Goal: Task Accomplishment & Management: Manage account settings

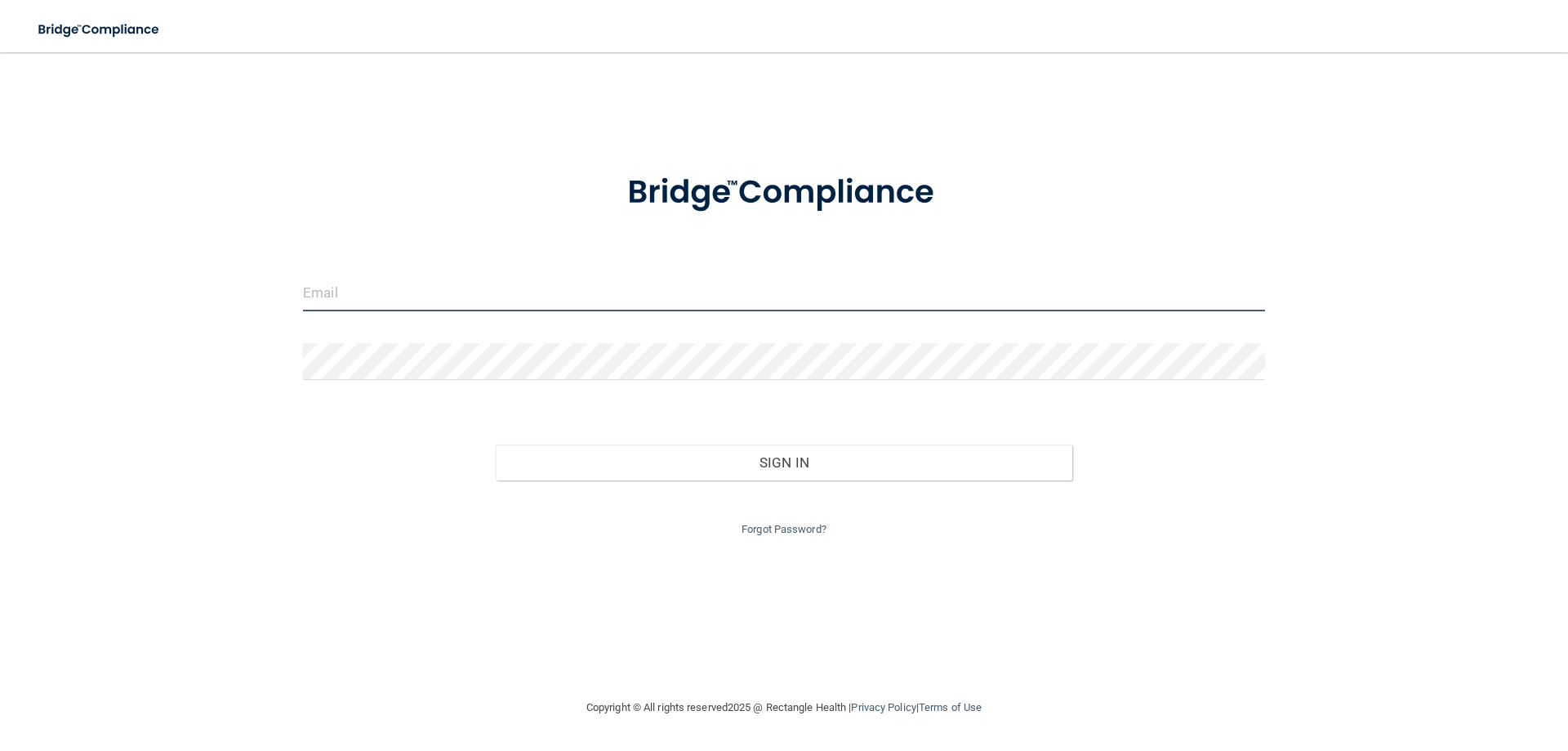
click at [367, 276] on input "email" at bounding box center [784, 293] width 962 height 37
type input "[EMAIL_ADDRESS][DOMAIN_NAME]"
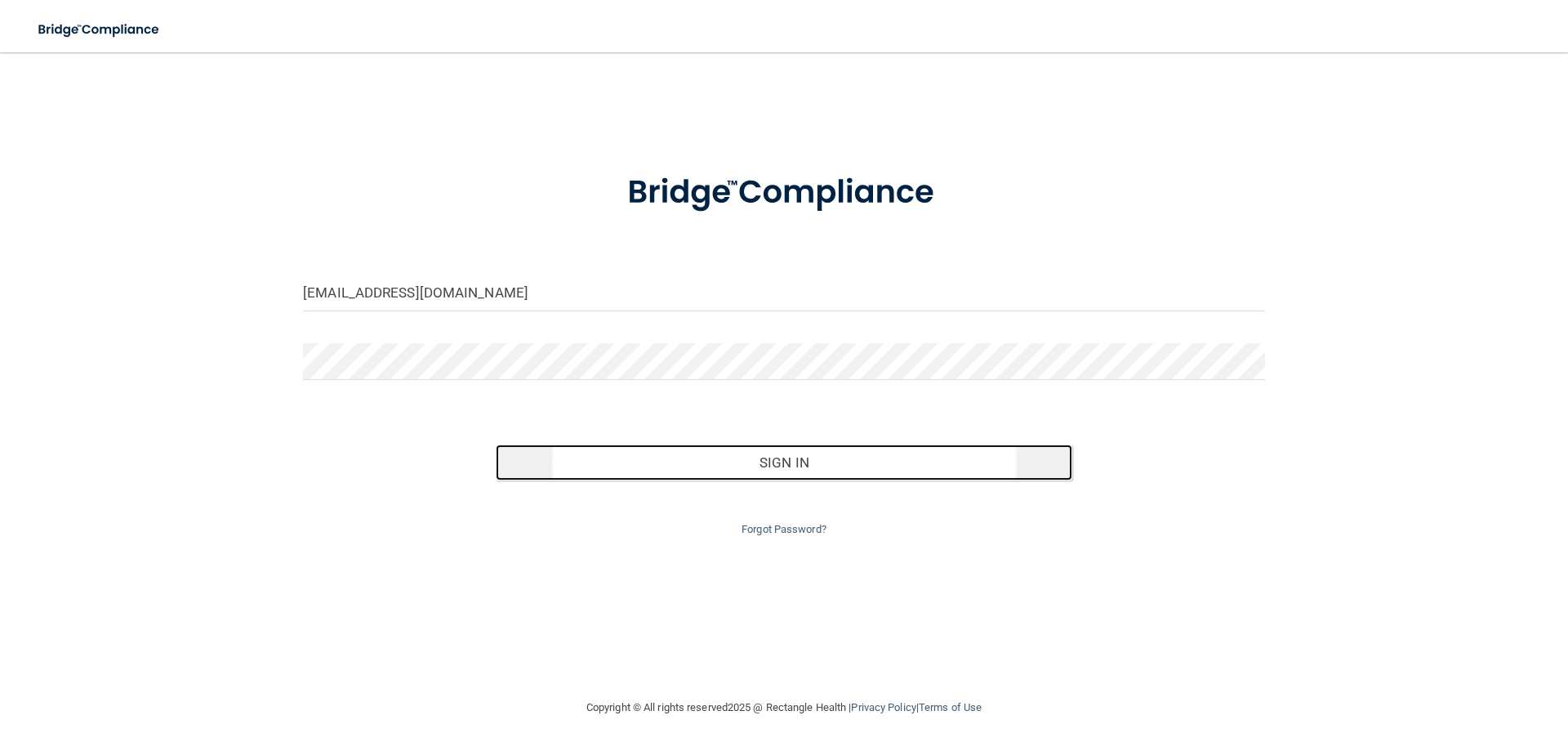
click at [622, 461] on button "Sign In" at bounding box center [784, 462] width 577 height 36
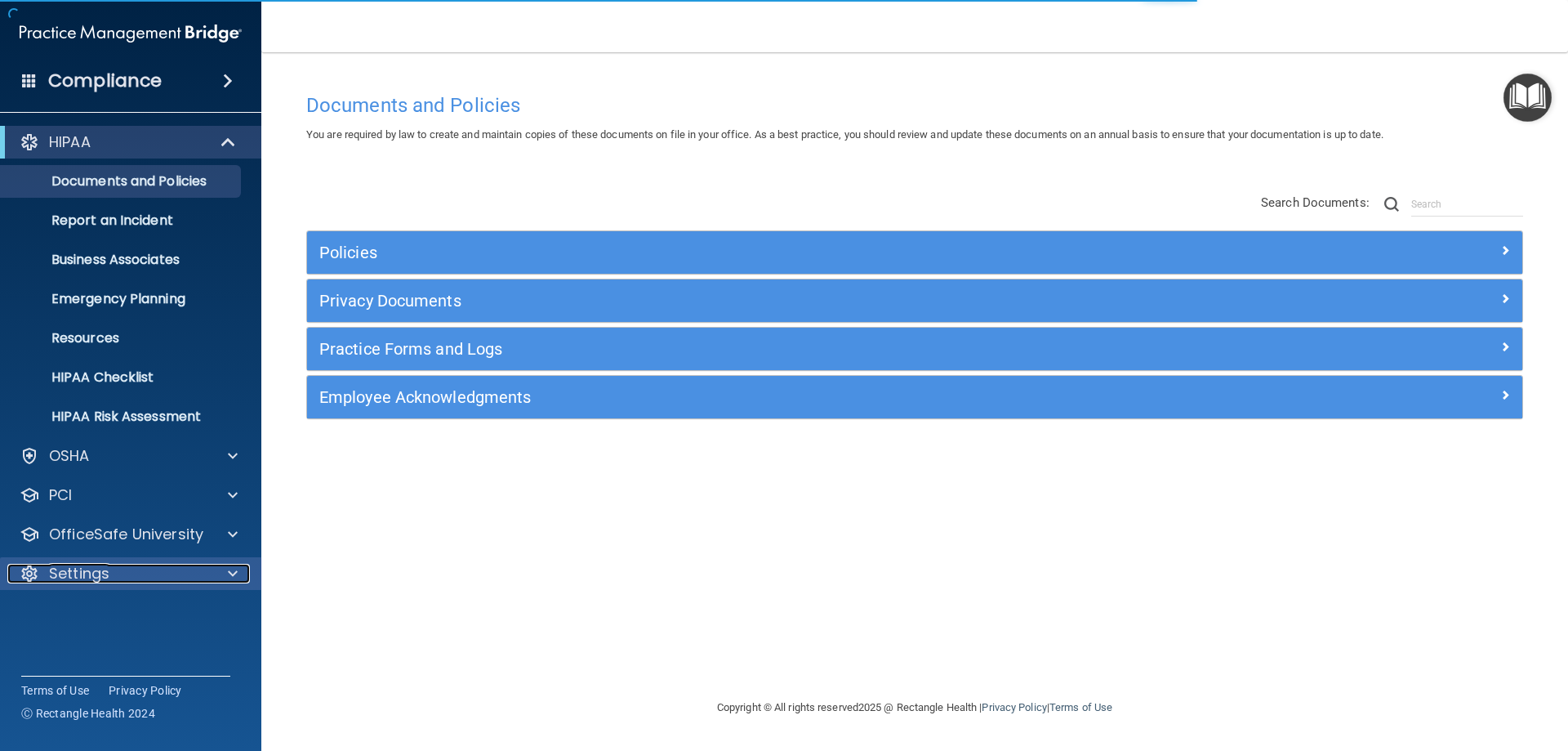
click at [71, 570] on p "Settings" at bounding box center [78, 573] width 60 height 20
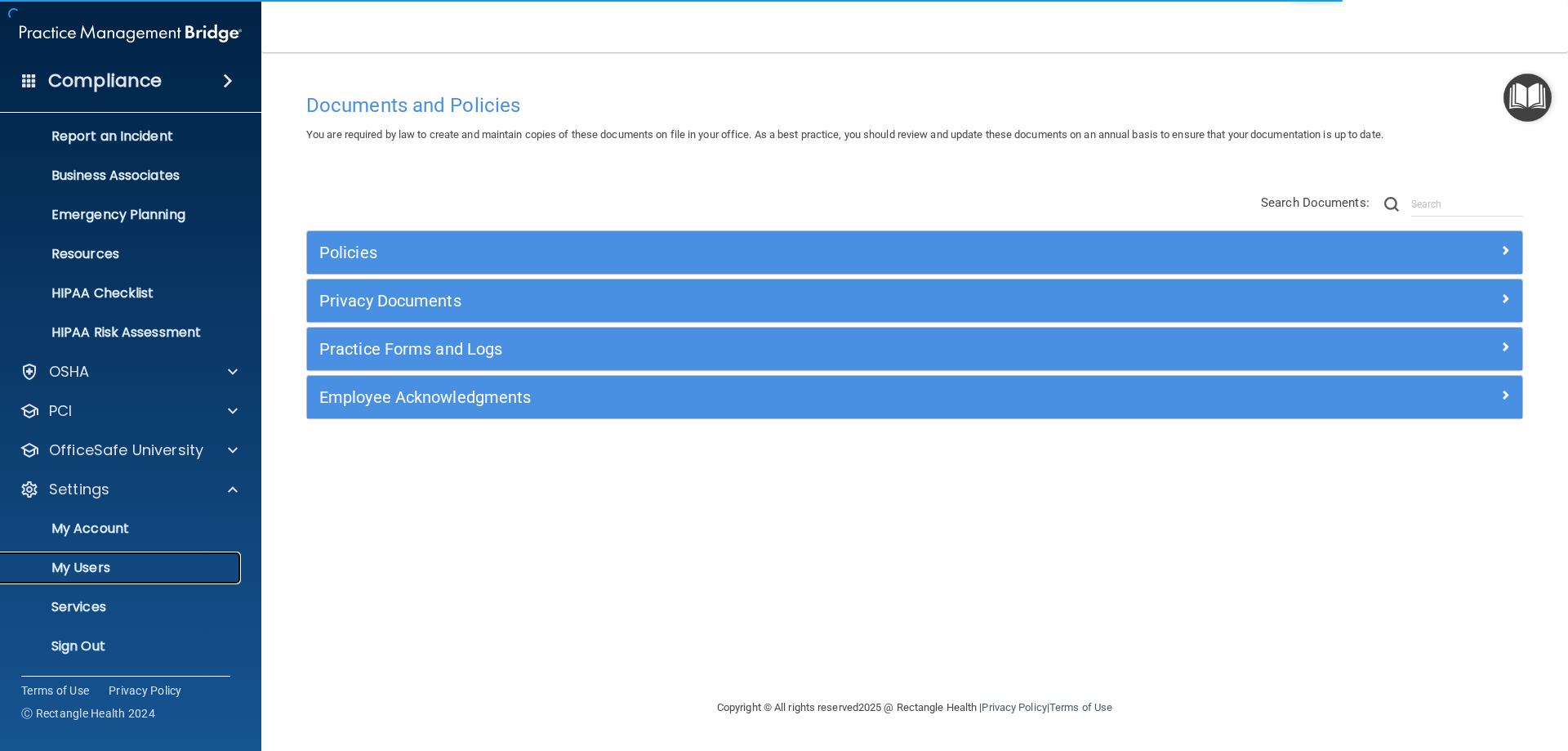
click at [87, 552] on link "My Users" at bounding box center [112, 568] width 257 height 33
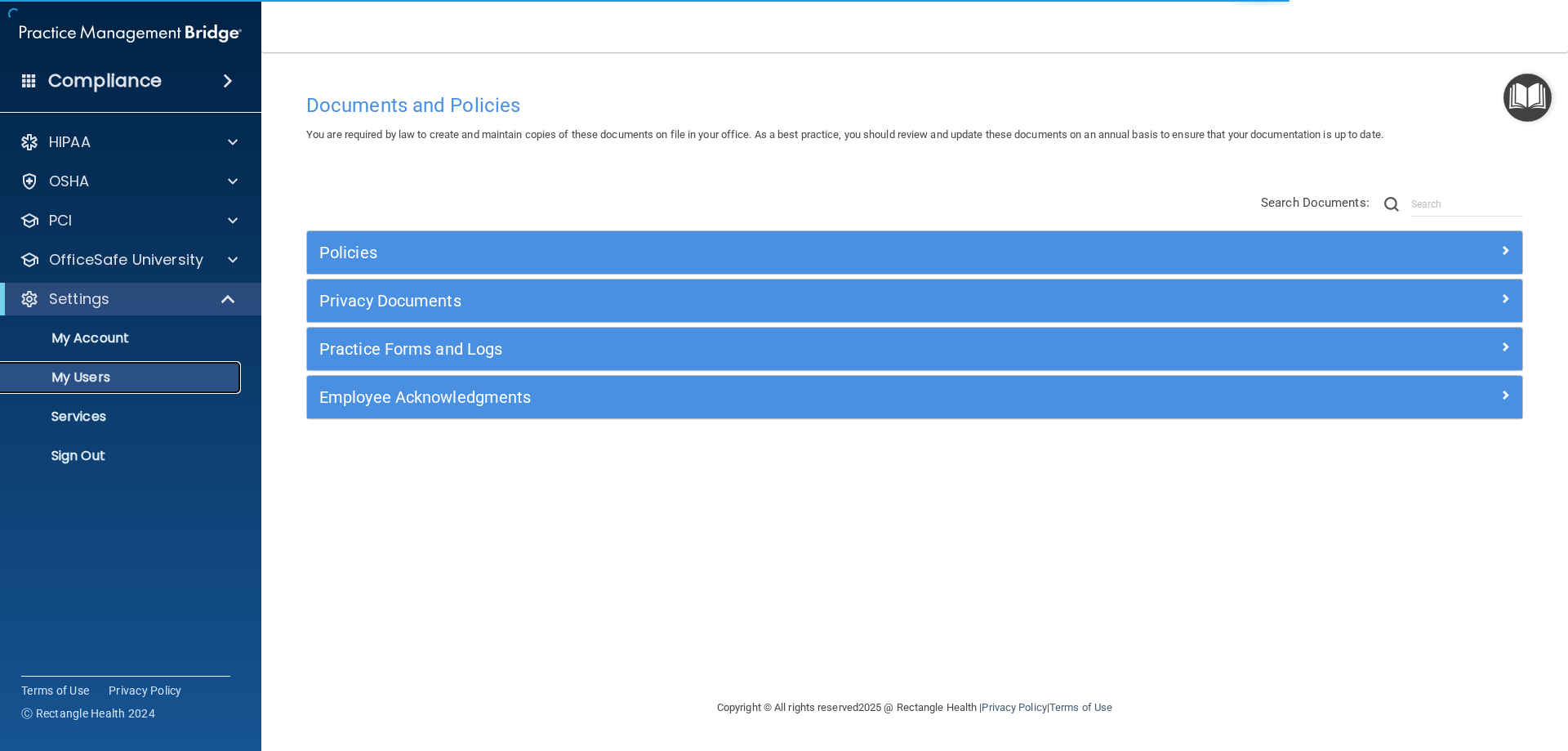
select select "20"
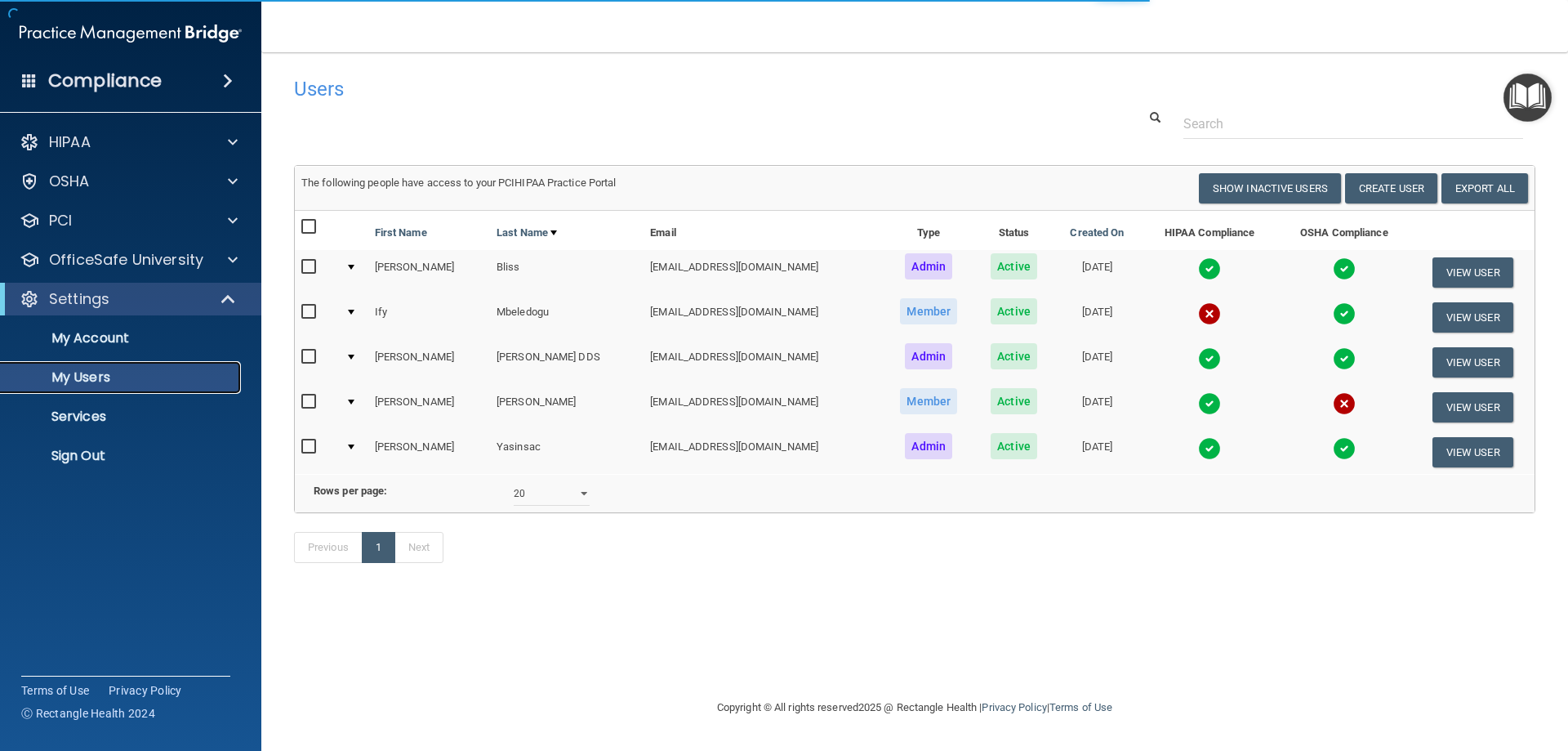
click at [86, 391] on link "My Users" at bounding box center [112, 378] width 257 height 33
click at [310, 312] on input "checkbox" at bounding box center [311, 312] width 19 height 13
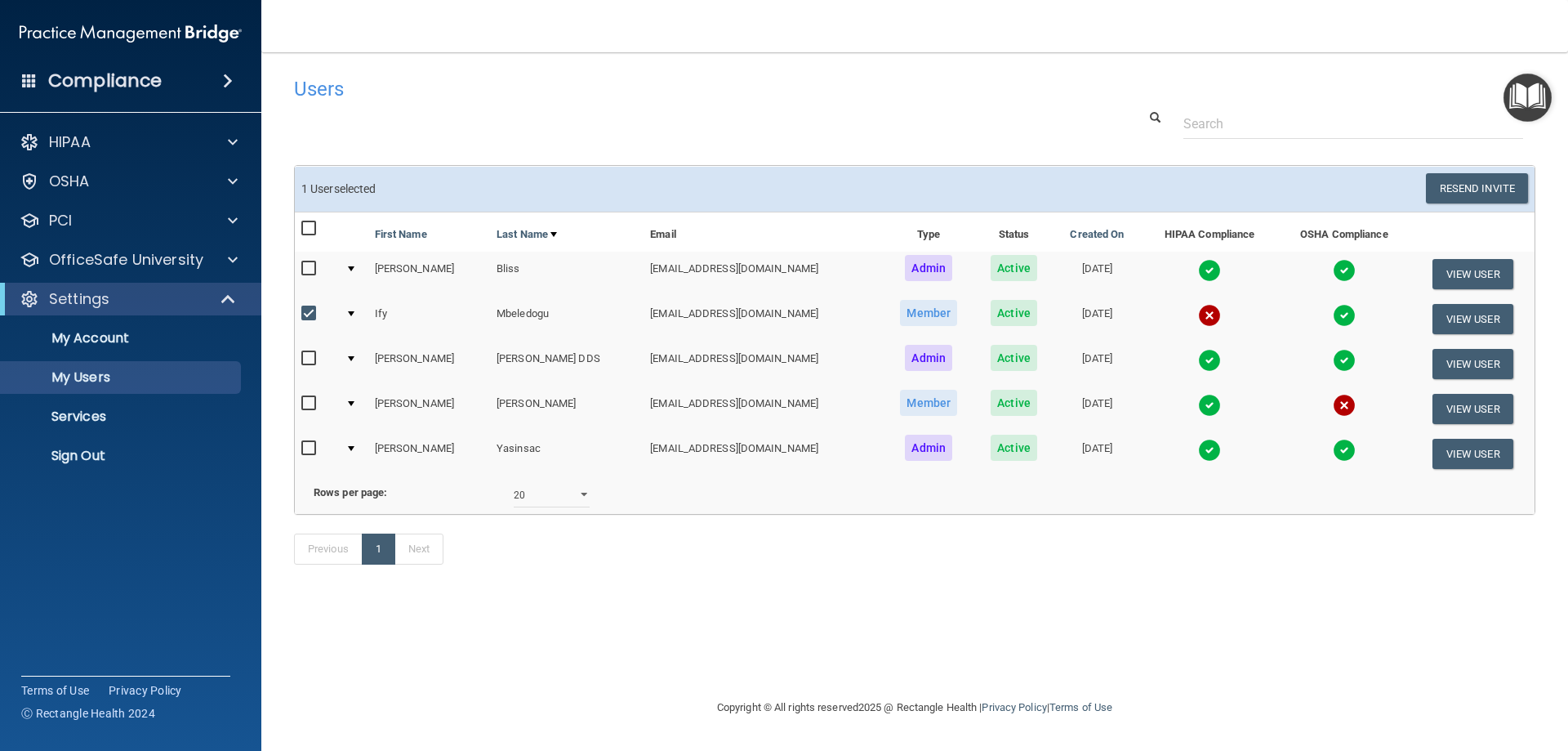
click at [302, 319] on td at bounding box center [317, 319] width 44 height 45
click at [302, 319] on input "checkbox" at bounding box center [311, 313] width 19 height 13
checkbox input "false"
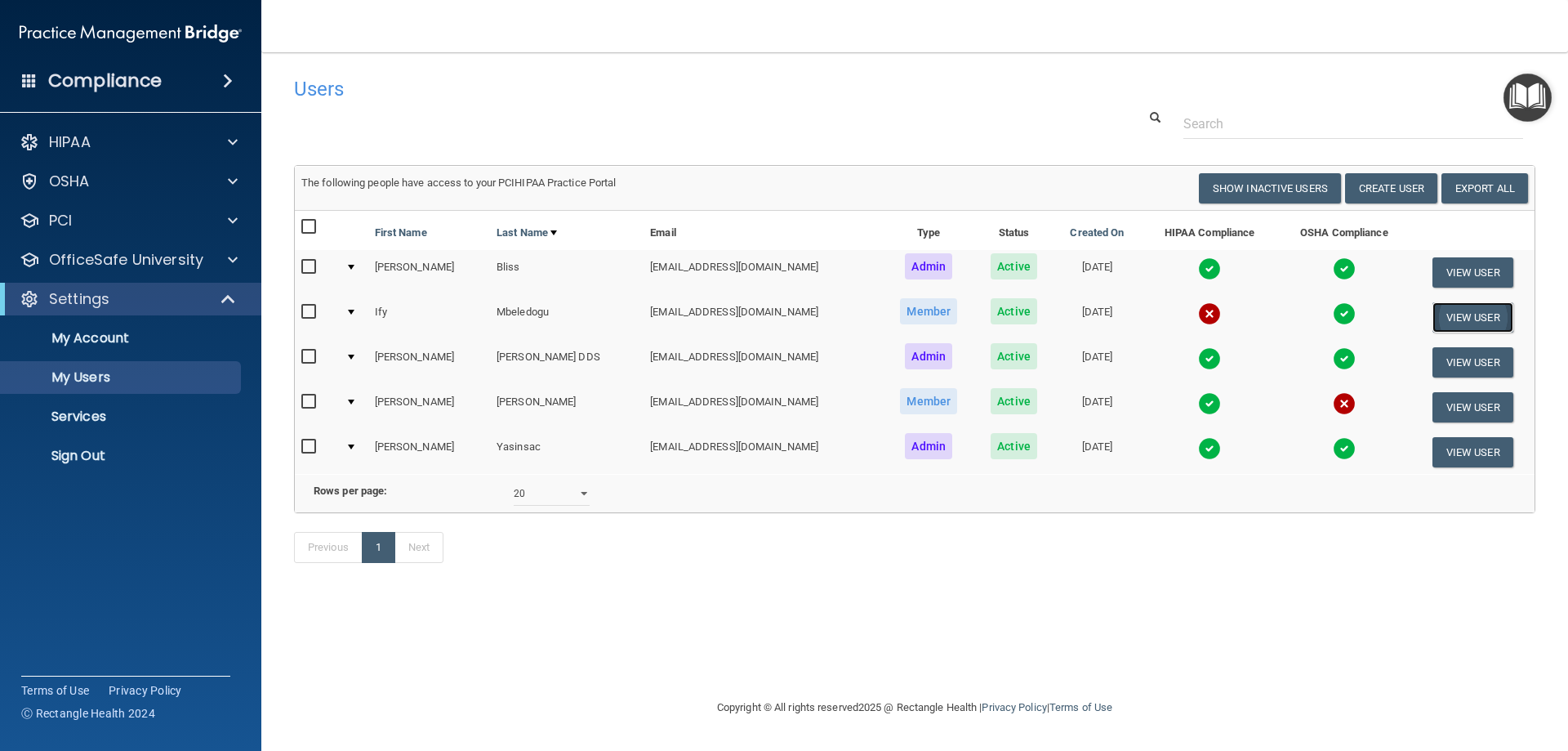
click at [1440, 319] on button "View User" at bounding box center [1472, 317] width 81 height 30
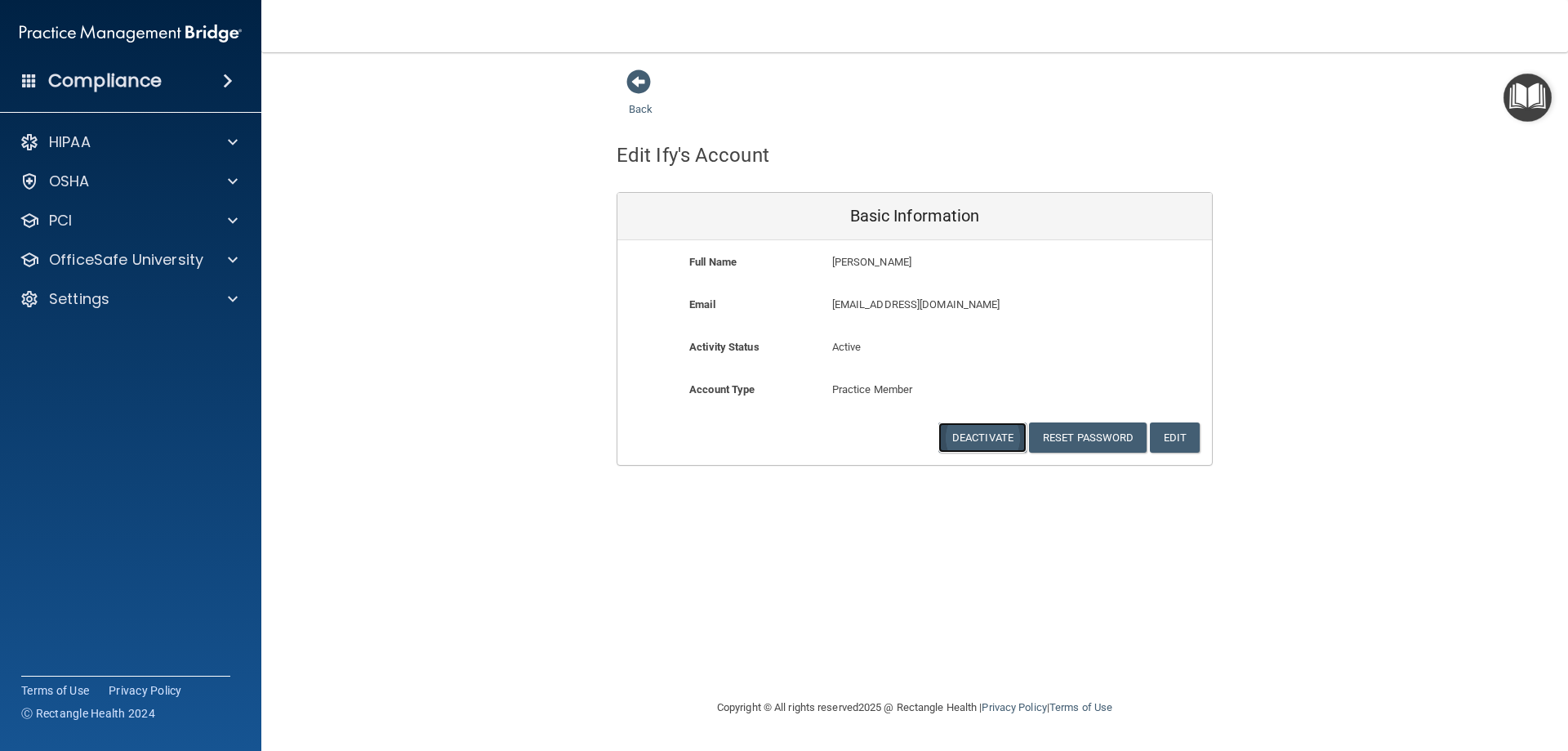
click at [970, 433] on button "Deactivate" at bounding box center [982, 437] width 88 height 30
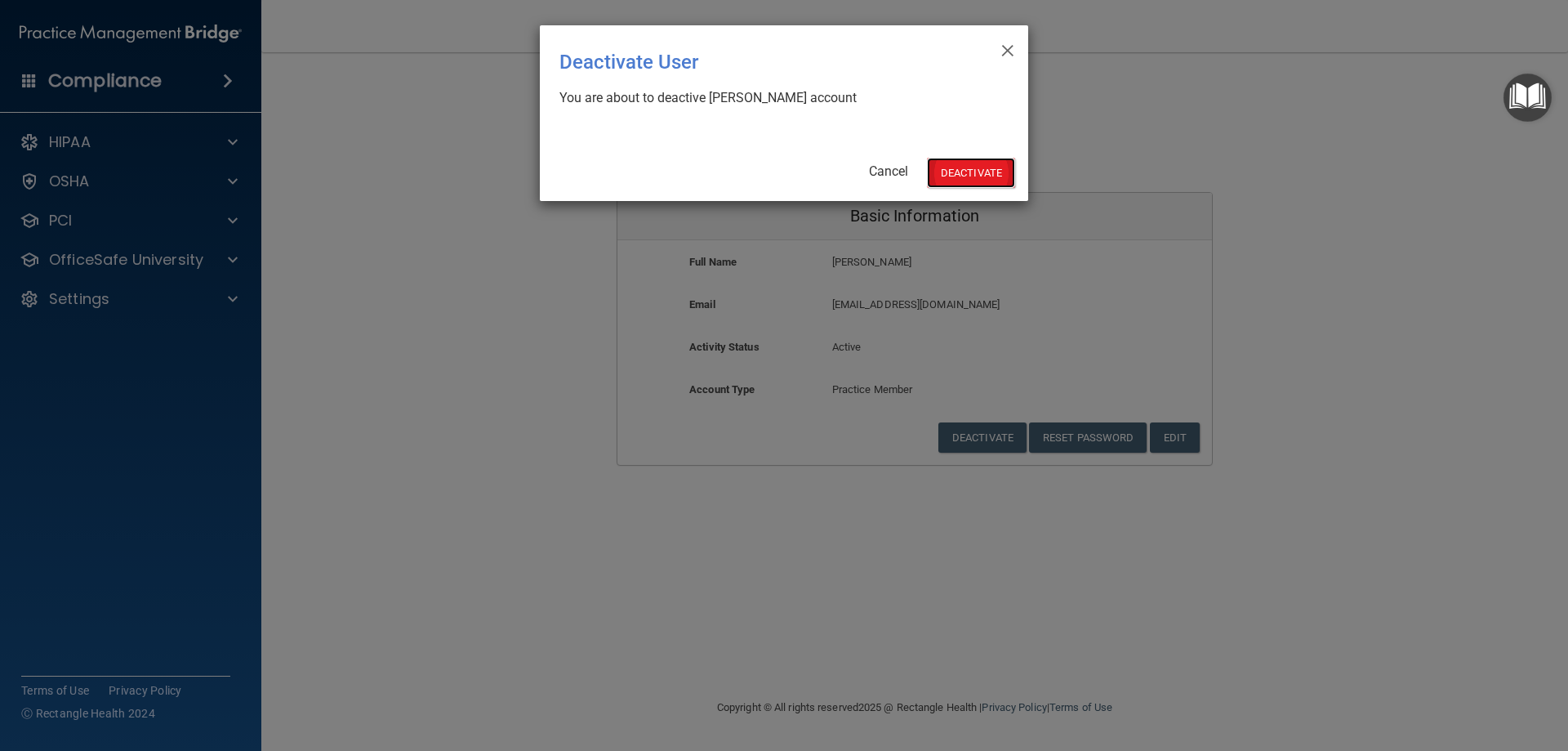
click at [971, 174] on button "Deactivate" at bounding box center [971, 172] width 88 height 30
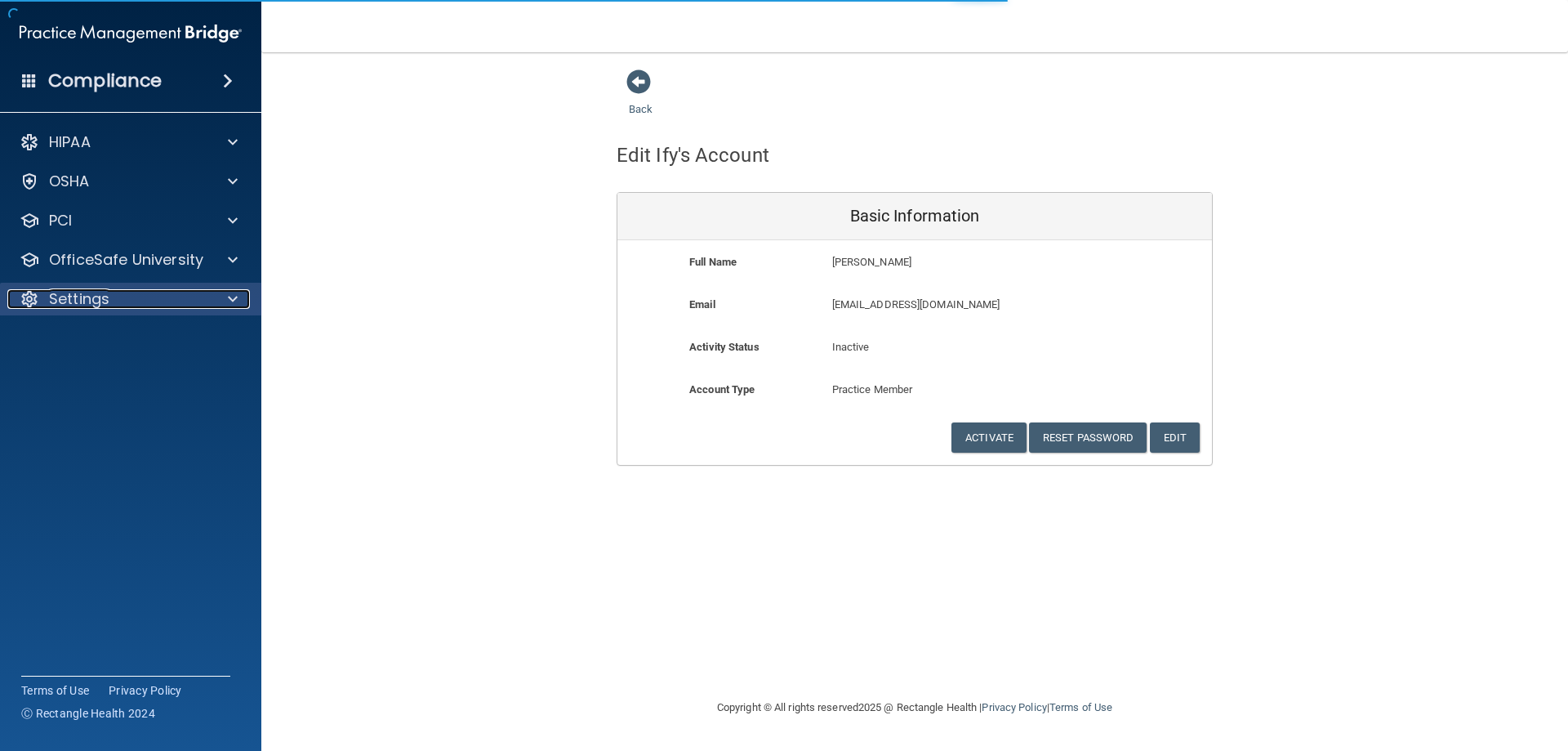
click at [101, 295] on p "Settings" at bounding box center [78, 298] width 60 height 20
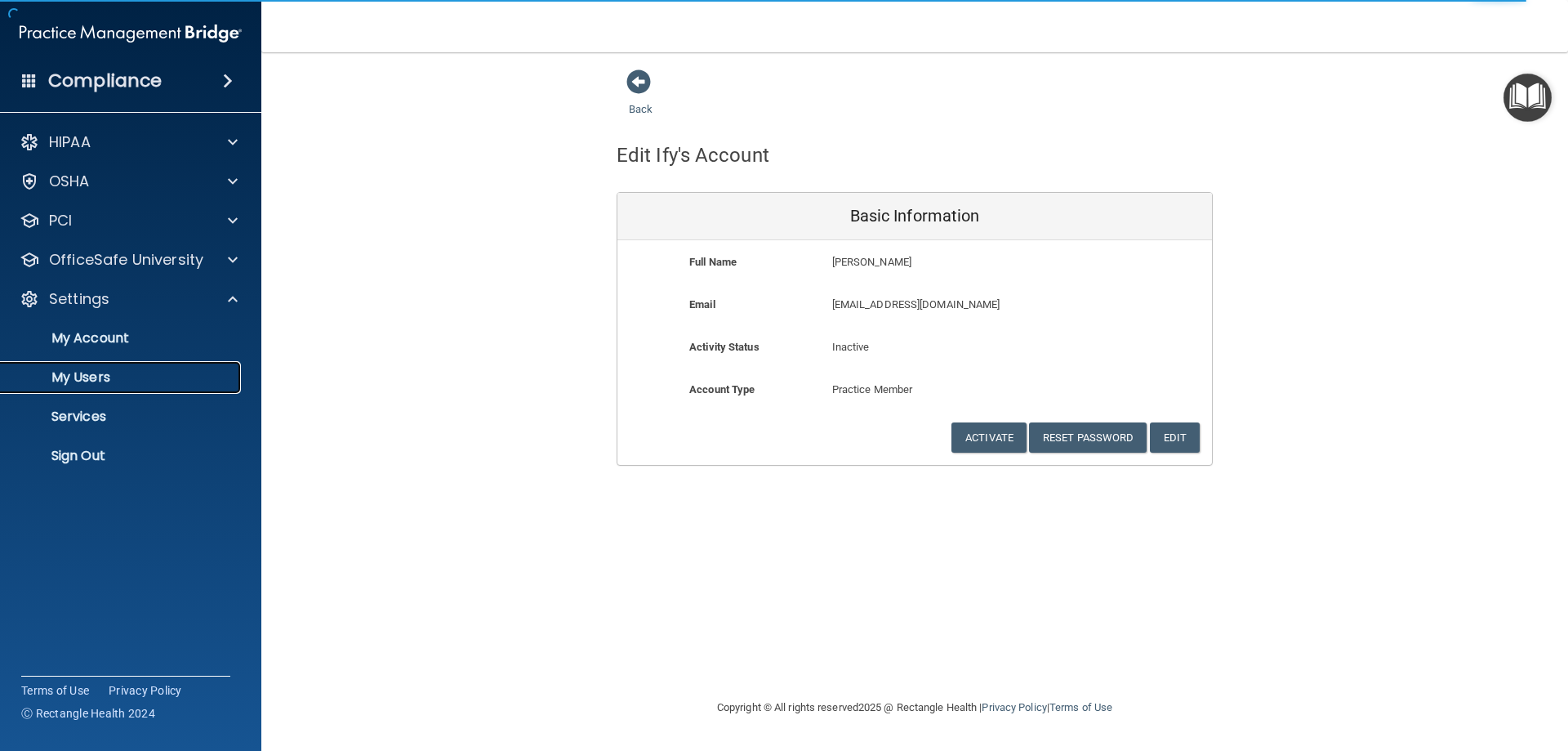
click at [105, 383] on p "My Users" at bounding box center [122, 377] width 223 height 17
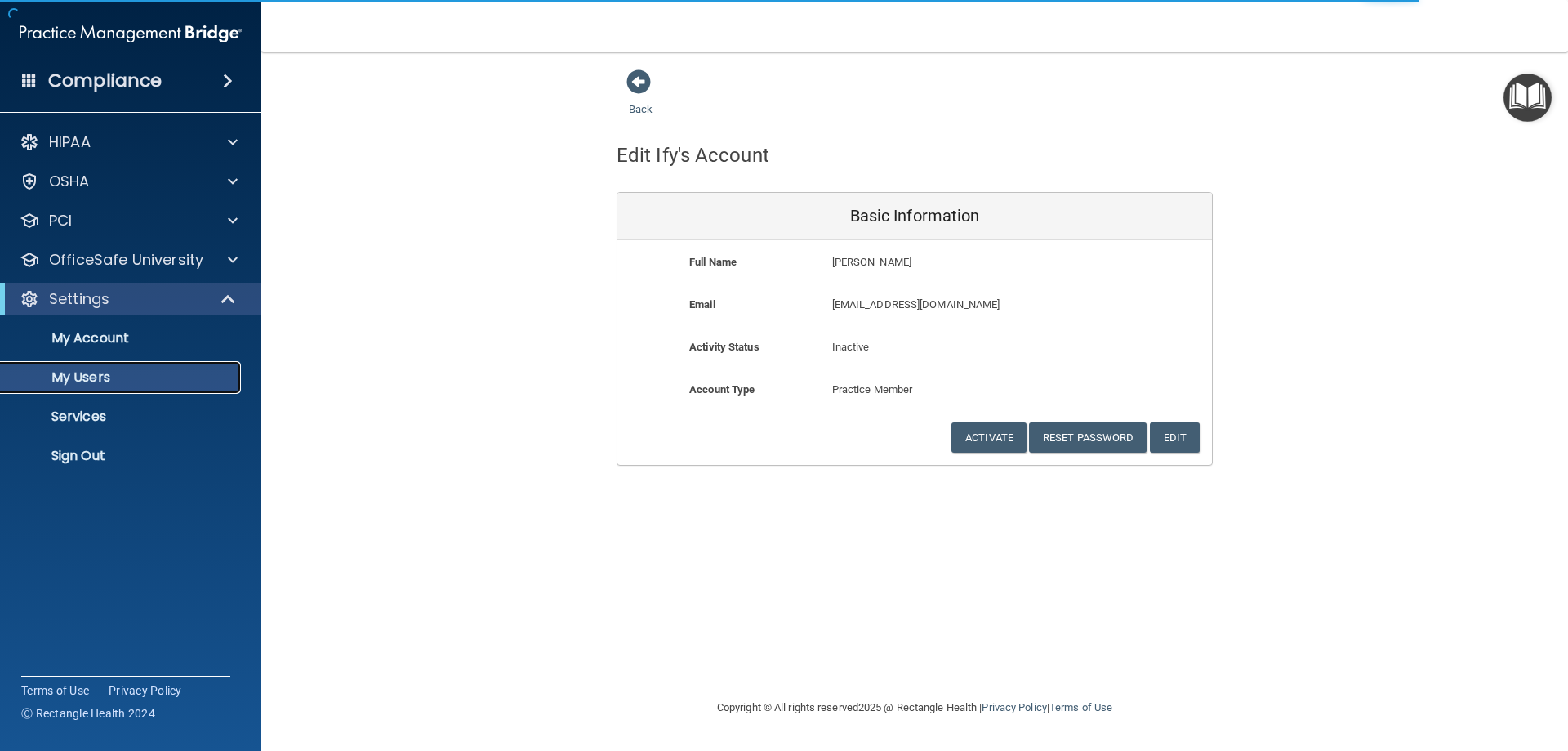
select select "20"
